Goal: Information Seeking & Learning: Learn about a topic

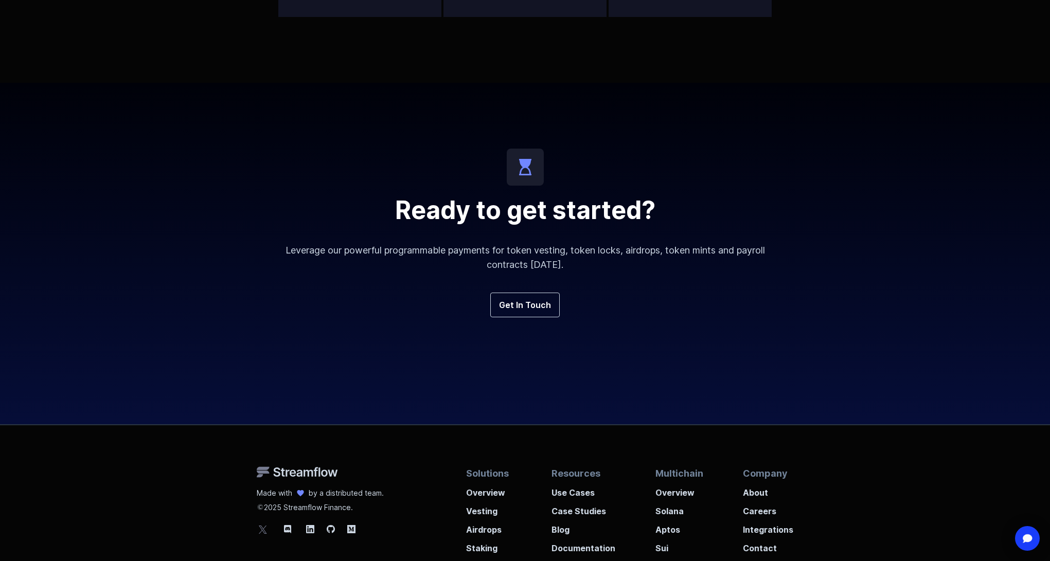
scroll to position [3728, 0]
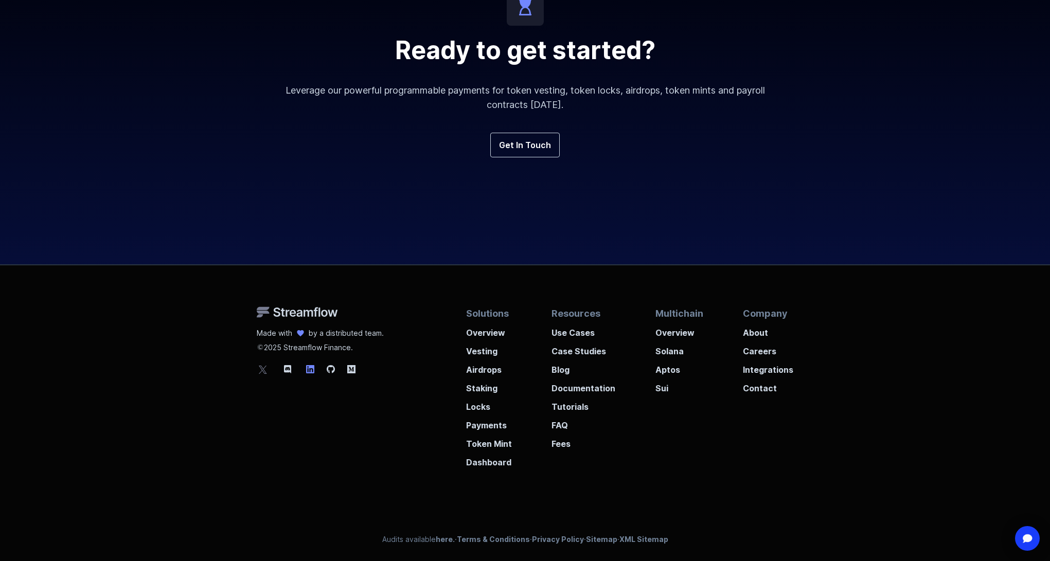
click at [312, 368] on icon at bounding box center [310, 369] width 8 height 8
click at [577, 337] on p "Use Cases" at bounding box center [584, 330] width 64 height 19
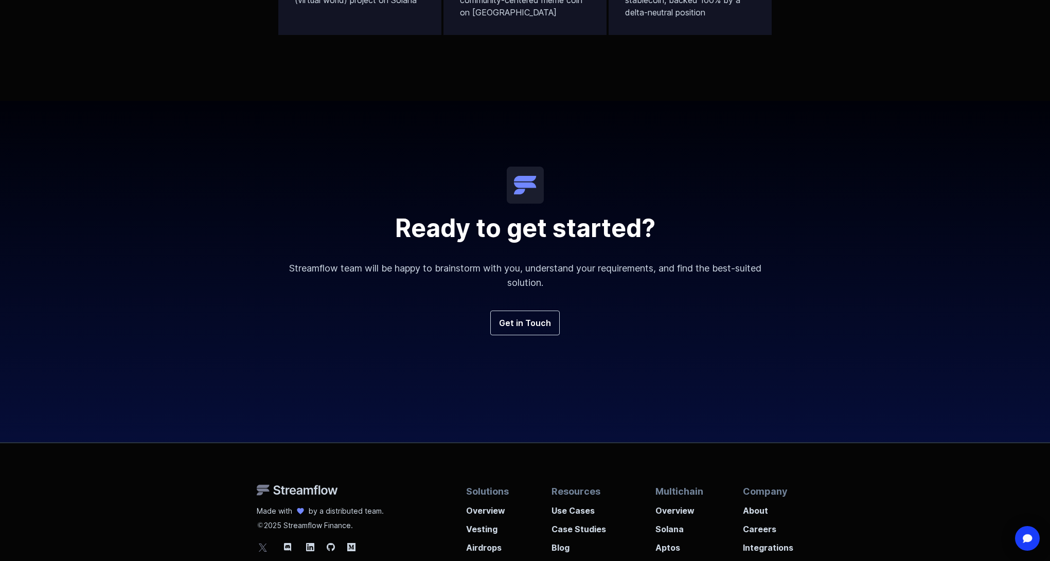
scroll to position [2484, 0]
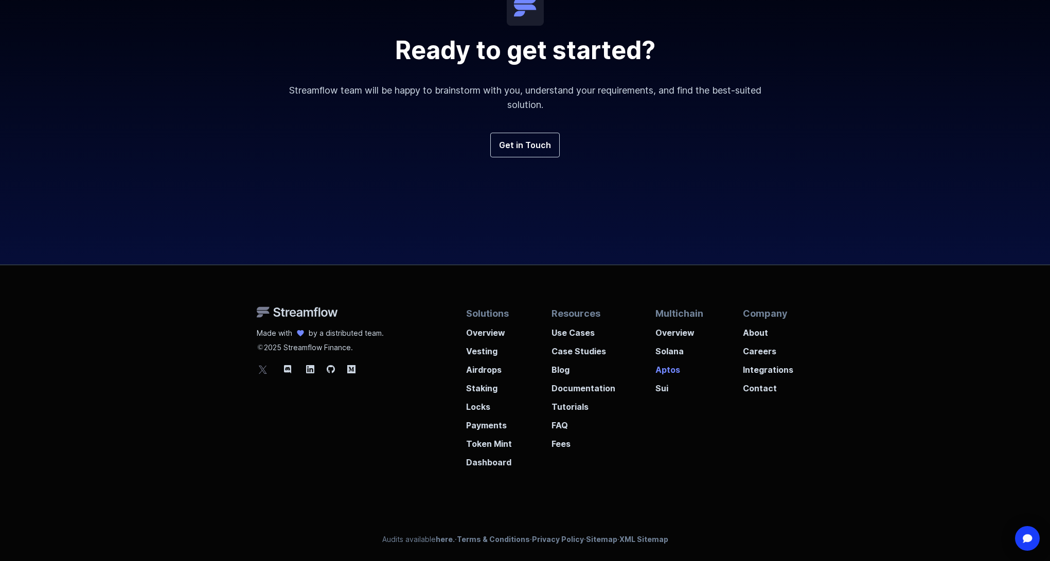
click at [664, 372] on p "Aptos" at bounding box center [680, 367] width 48 height 19
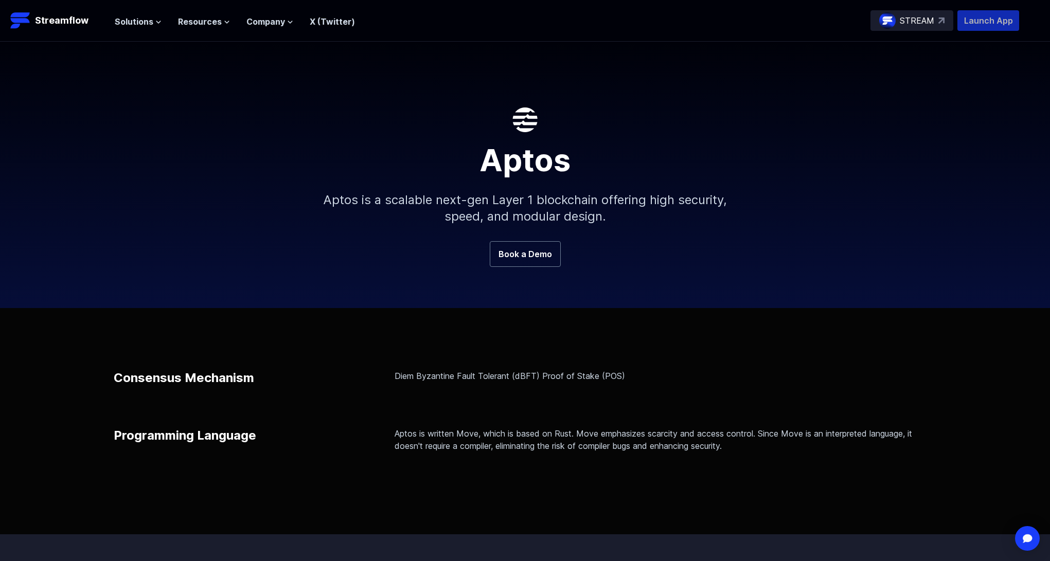
click at [983, 28] on p "Launch App" at bounding box center [989, 20] width 62 height 21
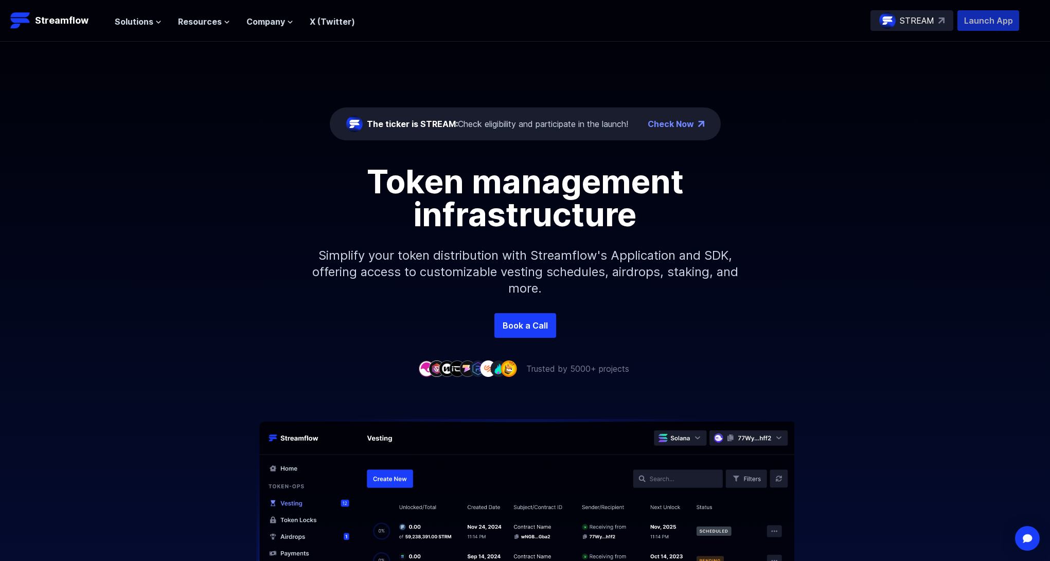
click at [993, 24] on p "Launch App" at bounding box center [989, 20] width 62 height 21
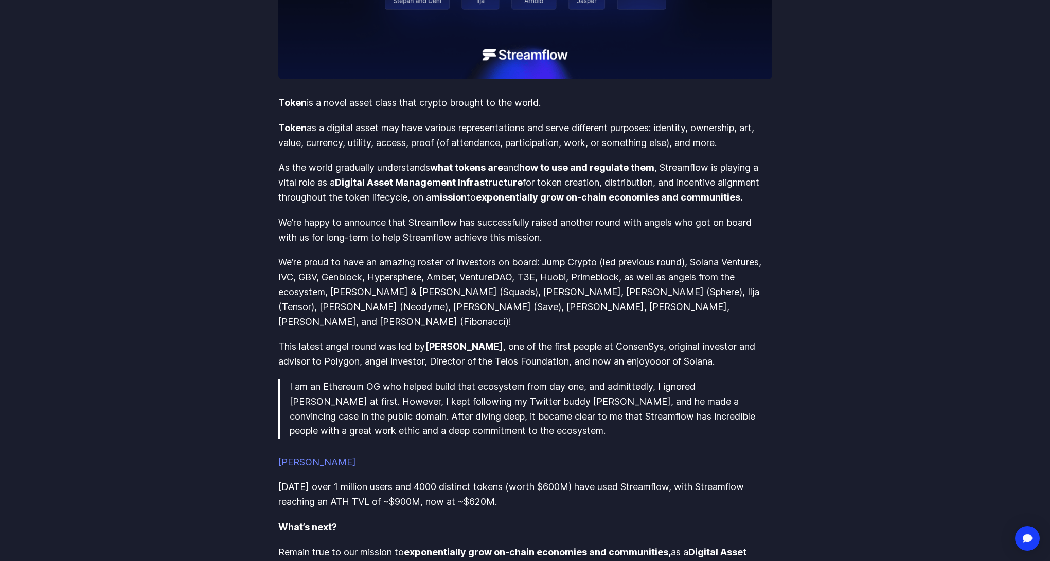
scroll to position [507, 0]
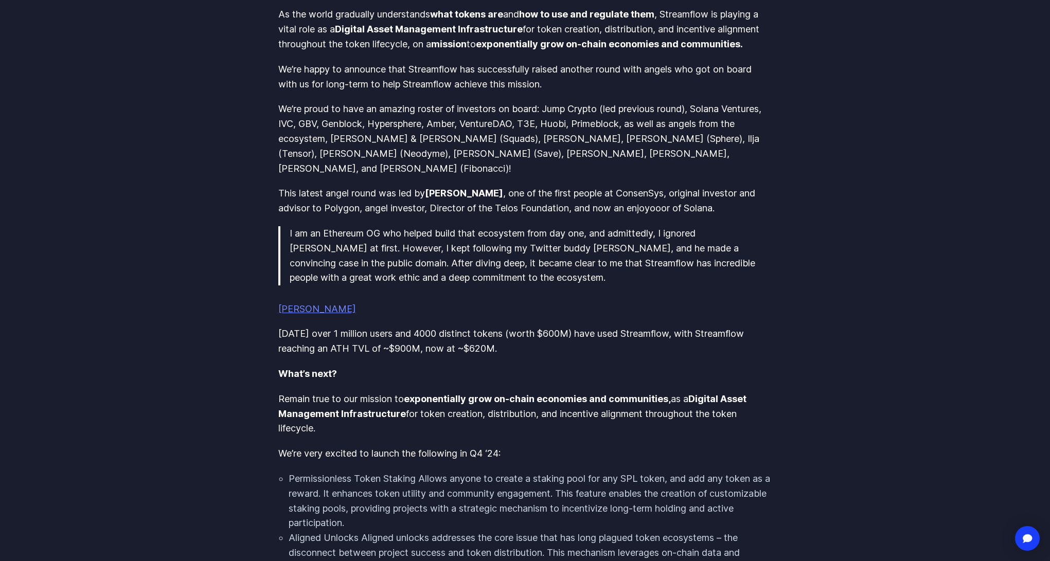
click at [293, 304] on link "John Lilic" at bounding box center [317, 309] width 78 height 11
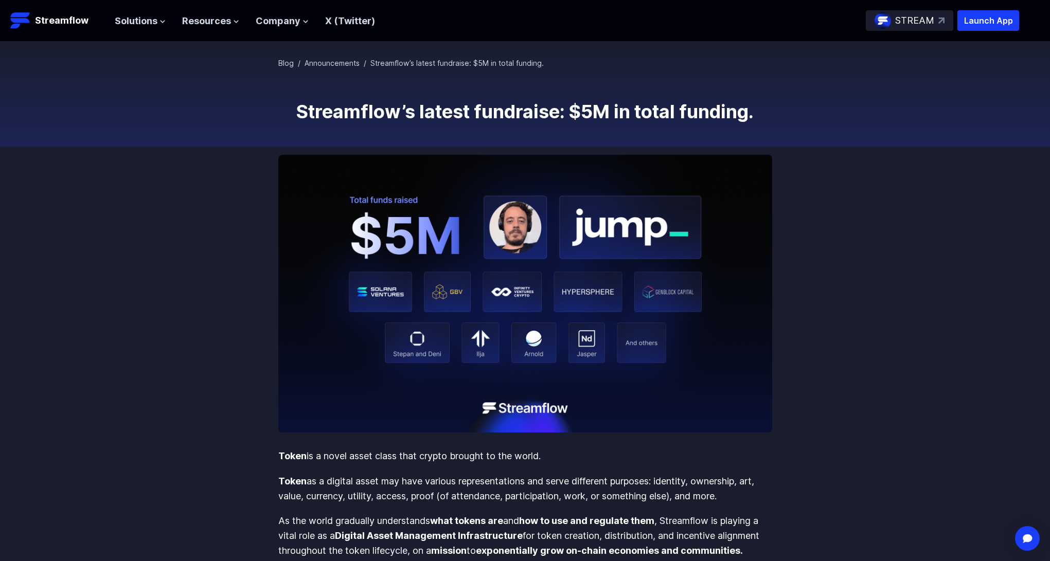
click at [442, 112] on h1 "Streamflow’s latest fundraise: $5M in total funding." at bounding box center [525, 111] width 494 height 21
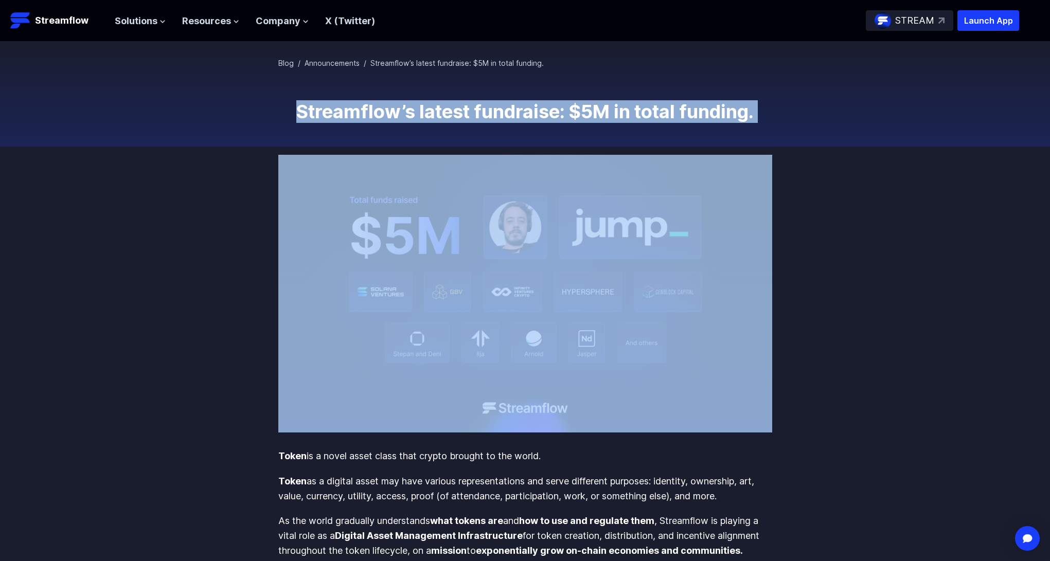
copy h1 "Streamflow’s latest fundraise: $5M in total funding."
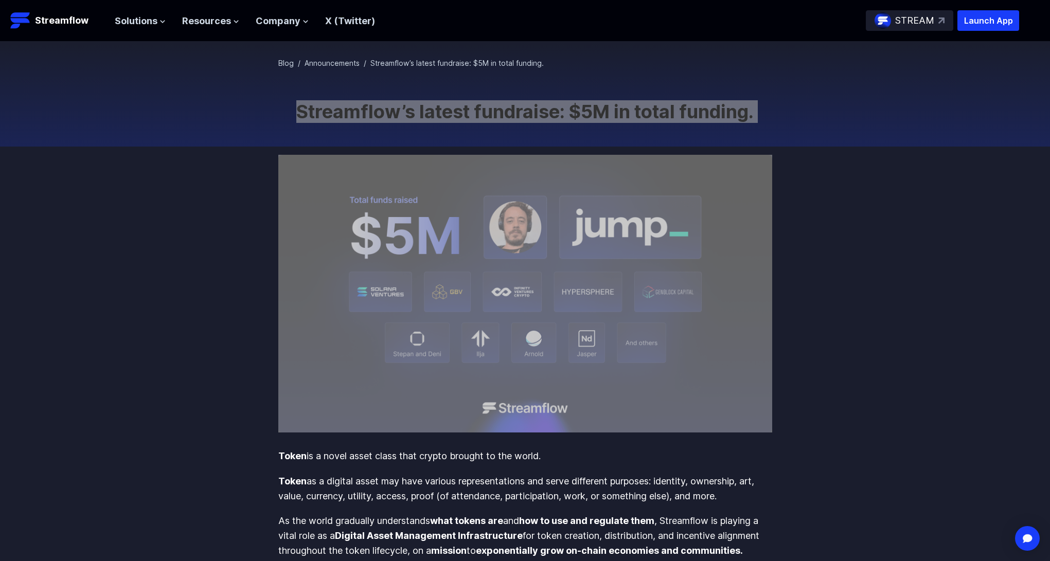
drag, startPoint x: 441, startPoint y: 112, endPoint x: 899, endPoint y: 6, distance: 469.6
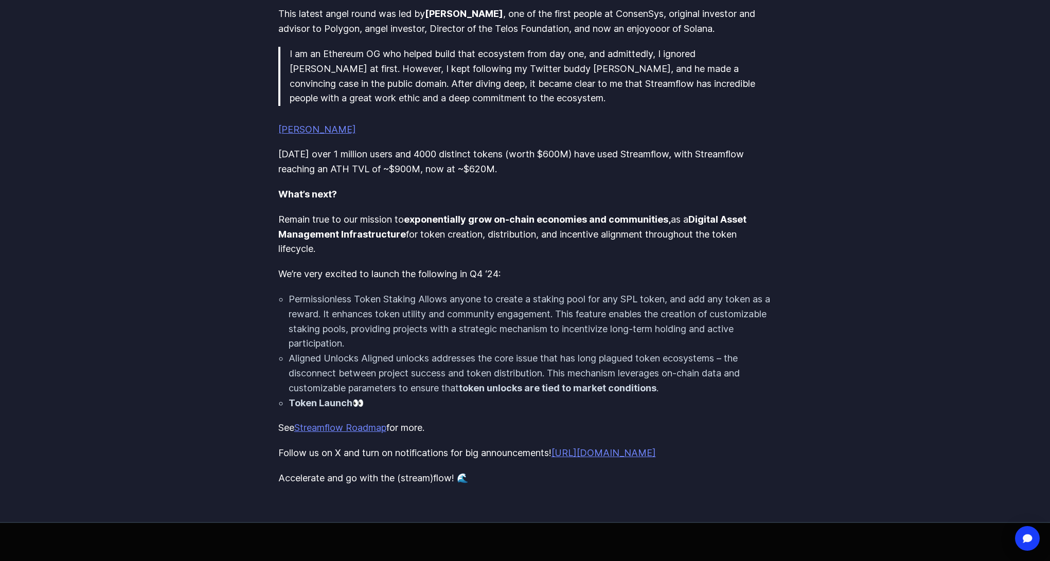
scroll to position [614, 0]
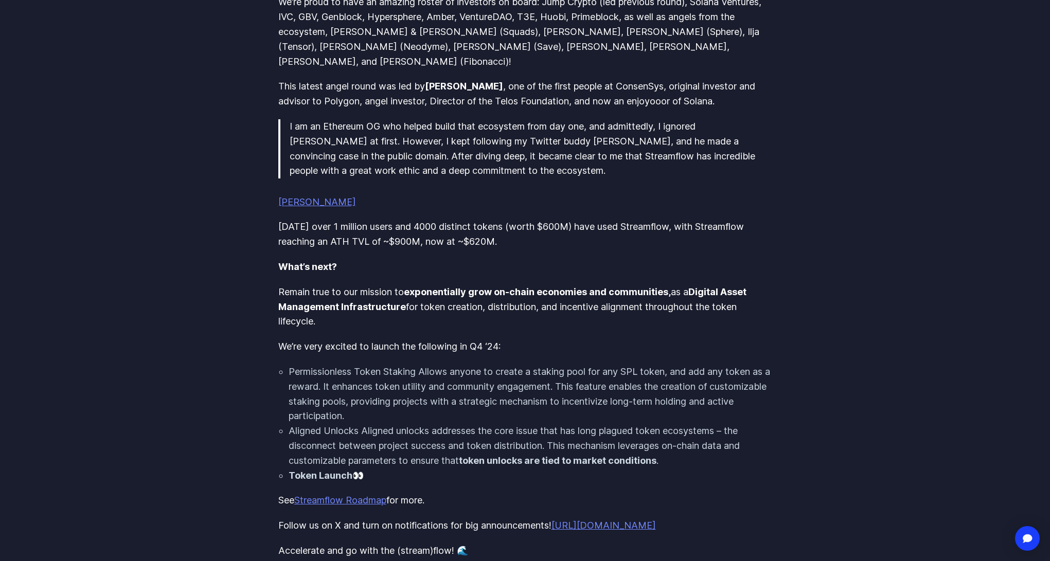
click at [308, 197] on link "[PERSON_NAME]" at bounding box center [317, 202] width 78 height 11
